Goal: Task Accomplishment & Management: Manage account settings

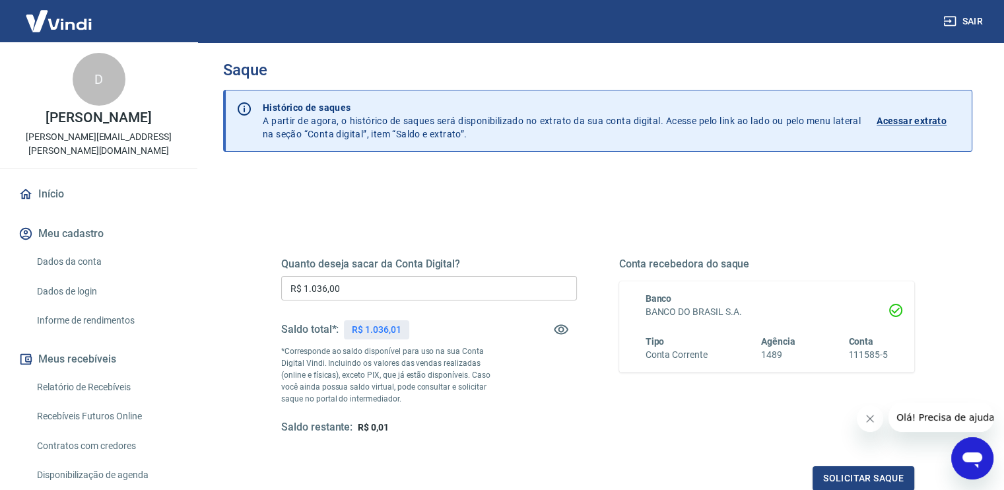
click at [73, 248] on link "Dados da conta" at bounding box center [107, 261] width 150 height 27
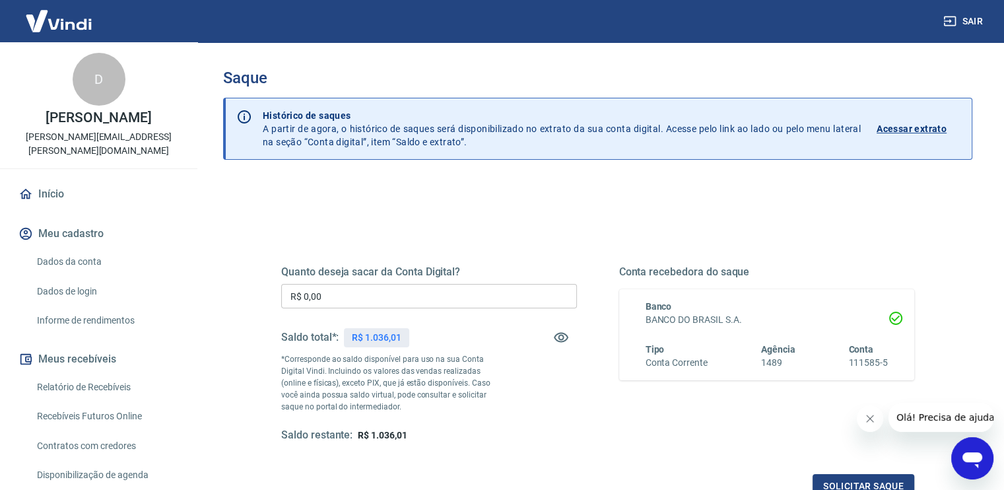
click at [380, 304] on input "R$ 0,00" at bounding box center [429, 296] width 296 height 24
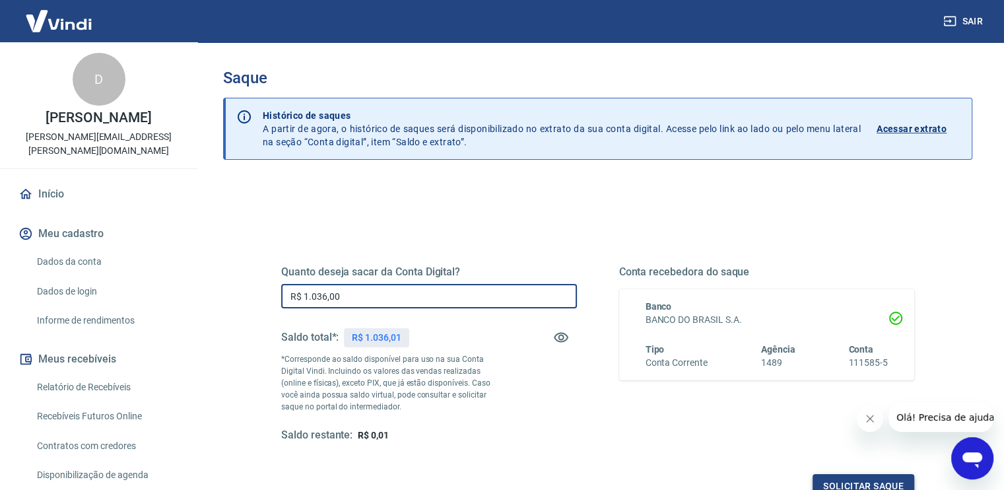
type input "R$ 1.036,00"
click at [848, 475] on button "Solicitar saque" at bounding box center [864, 486] width 102 height 24
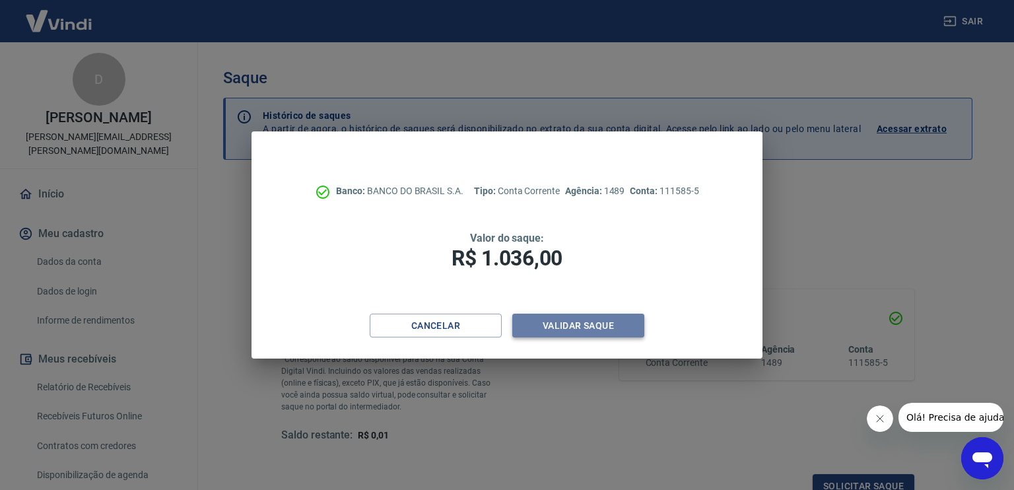
click at [570, 327] on button "Validar saque" at bounding box center [578, 326] width 132 height 24
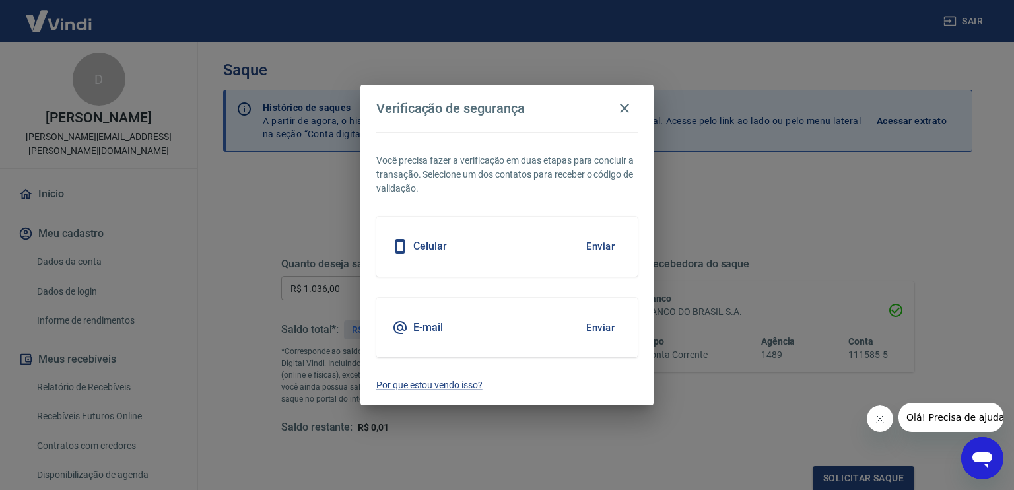
click at [493, 257] on div "Celular Enviar" at bounding box center [506, 246] width 261 height 59
click at [605, 247] on button "Enviar" at bounding box center [600, 246] width 43 height 28
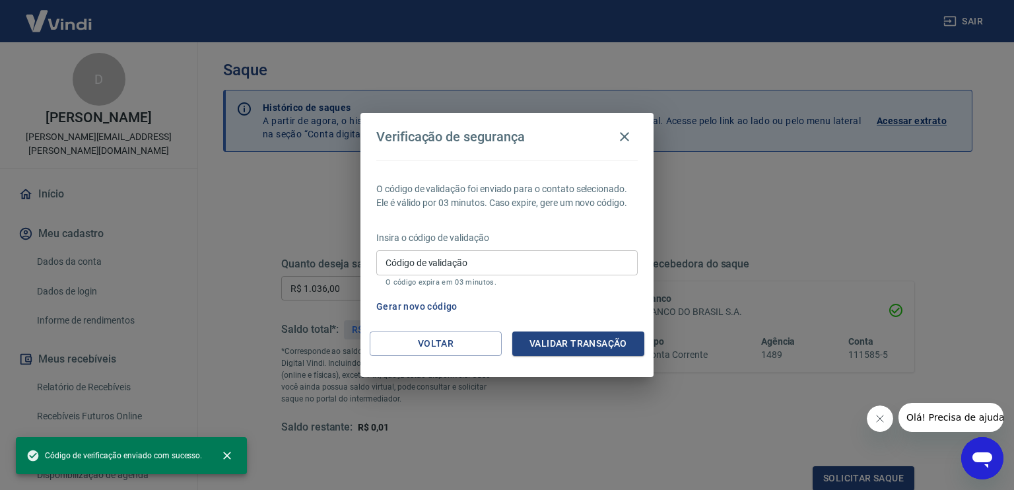
click at [537, 263] on input "Código de validação" at bounding box center [506, 262] width 261 height 24
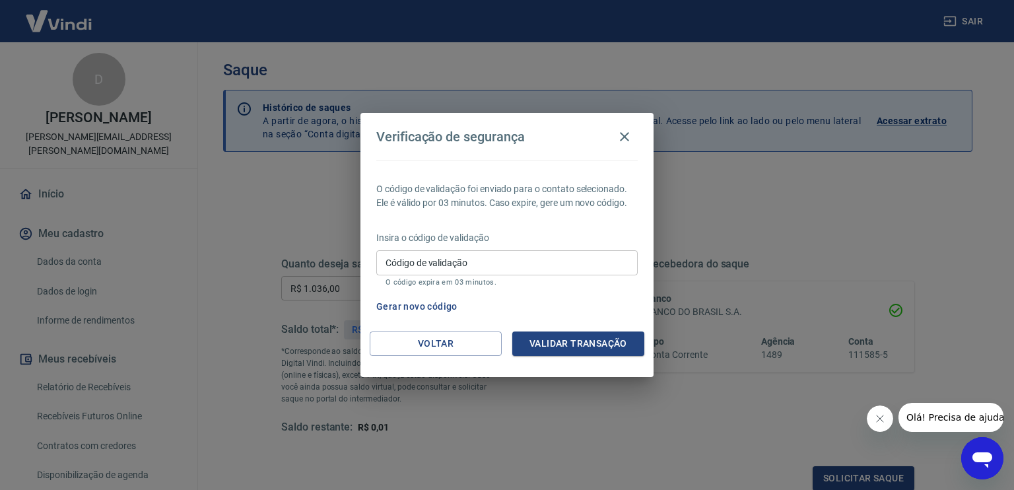
click at [464, 262] on div "Código de validação Código de validação O código expira em 03 minutos." at bounding box center [506, 268] width 261 height 36
